Goal: Complete application form

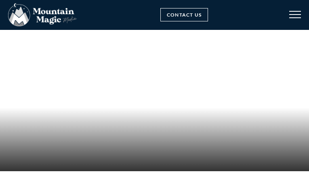
type input "mBOthHvulP"
type input "ApAClHVadRTt"
type input "[EMAIL_ADDRESS][DOMAIN_NAME]"
type input "HafEgDesgxQ"
type input "[EMAIL_ADDRESS][DOMAIN_NAME]"
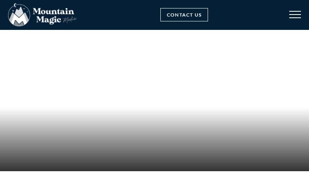
type input "yrcbdKovkulolXo"
checkbox input "true"
type input "[EMAIL_ADDRESS][DOMAIN_NAME]"
select select "Elopement"
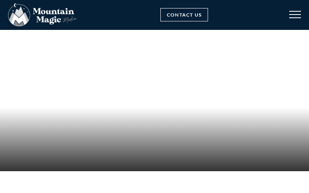
select select "Google"
